Goal: Ask a question: Seek information or help from site administrators or community

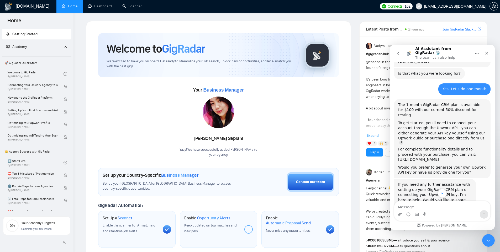
scroll to position [227, 0]
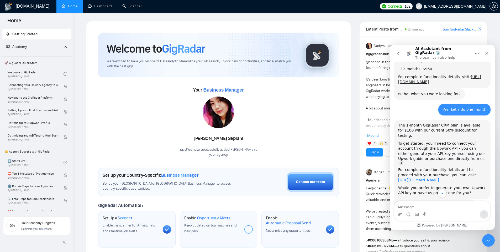
click at [412, 178] on link "[URL][DOMAIN_NAME]" at bounding box center [418, 180] width 41 height 4
click at [420, 206] on textarea "Message…" at bounding box center [442, 205] width 96 height 9
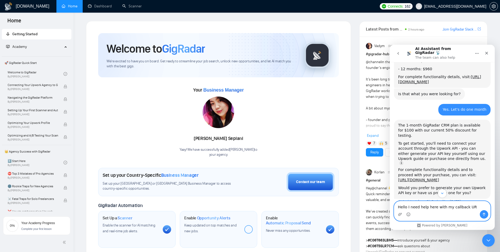
type textarea "Hello I need help here with my callback URL"
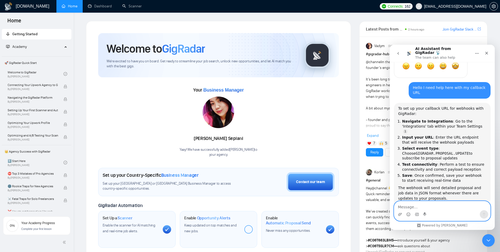
scroll to position [452, 0]
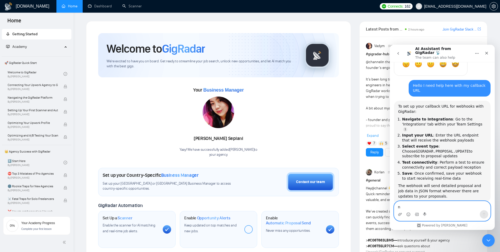
type textarea "no"
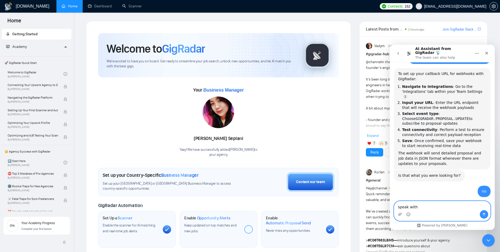
scroll to position [499, 0]
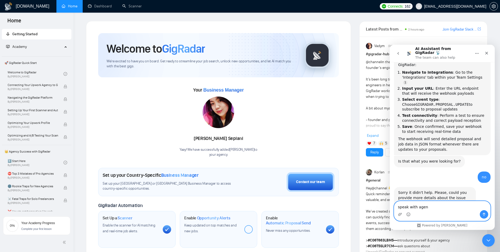
type textarea "speak with agent"
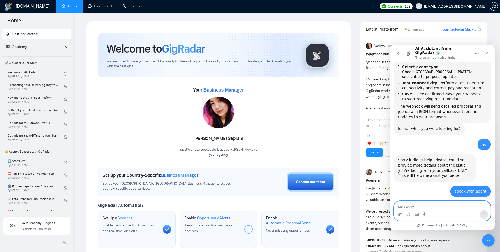
scroll to position [546, 0]
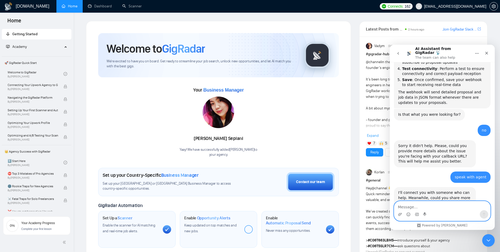
paste textarea "Callback URL **request from your account manager** (can be changed later)"
type textarea "Callback URL **request from your account manager** (can be changed later)"
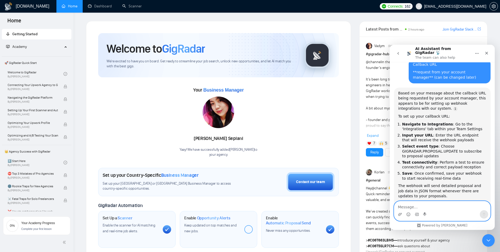
scroll to position [707, 0]
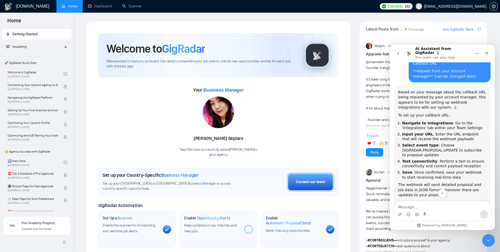
click at [400, 50] on button "go back" at bounding box center [398, 53] width 10 height 10
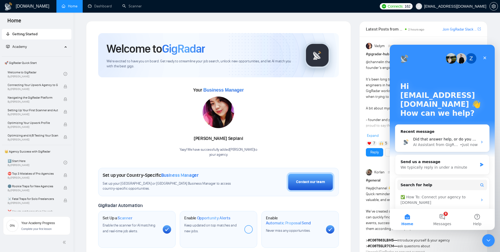
scroll to position [716, 0]
click at [447, 219] on button "8 Messages" at bounding box center [442, 218] width 35 height 21
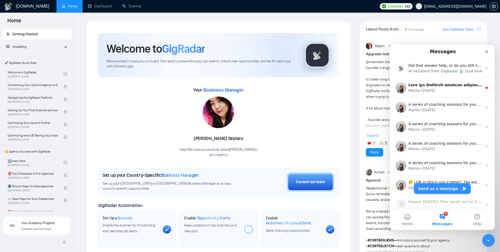
click at [451, 190] on button "Send us a message" at bounding box center [442, 188] width 57 height 11
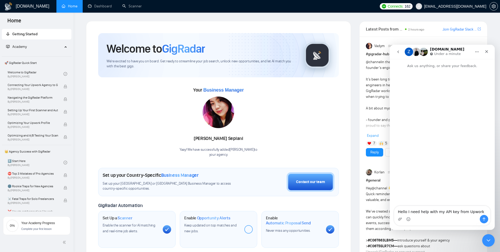
type textarea "Hello I need help with my API key from Upwork"
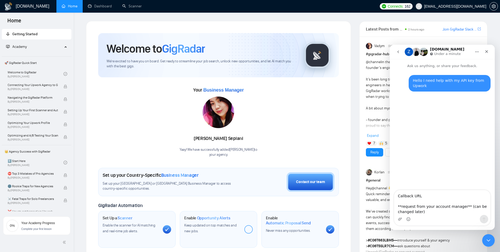
type textarea "Callback URL **request from your account manager** (can be changed later)"
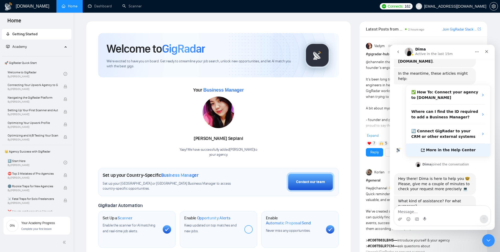
scroll to position [85, 0]
type textarea "Apply to get Upwork API key"
